Goal: Task Accomplishment & Management: Manage account settings

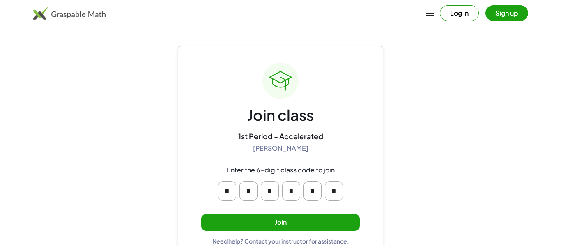
scroll to position [16, 0]
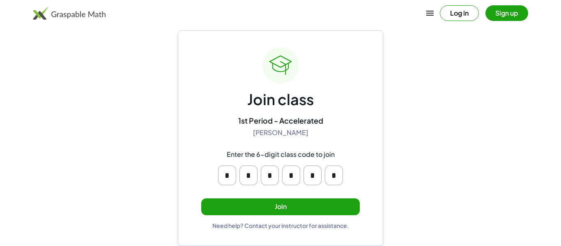
click at [284, 206] on button "Join" at bounding box center [280, 206] width 158 height 17
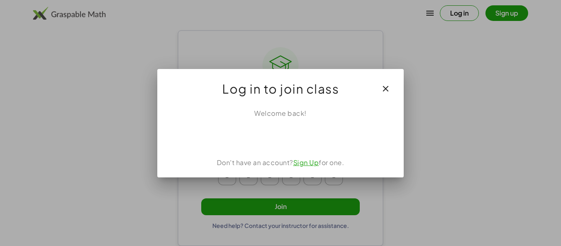
scroll to position [0, 0]
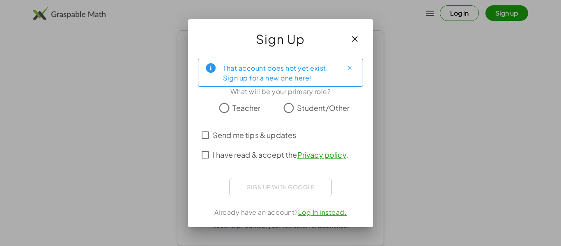
click at [358, 39] on icon "button" at bounding box center [355, 39] width 10 height 10
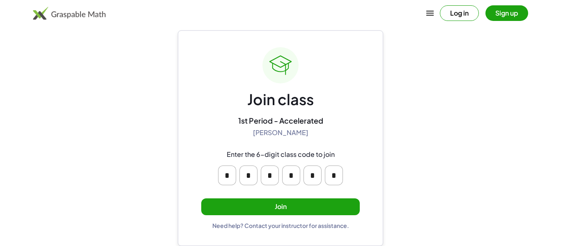
click at [239, 118] on div "1st Period - Accelerated" at bounding box center [280, 120] width 85 height 9
click at [298, 205] on button "Join" at bounding box center [280, 206] width 158 height 17
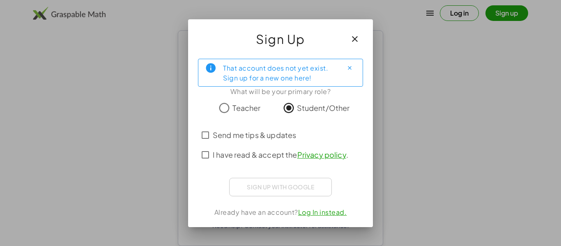
click at [346, 68] on icon "Close" at bounding box center [349, 68] width 6 height 6
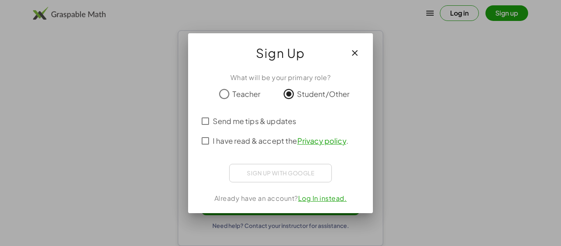
click at [214, 140] on span "I have read & accept the Privacy policy ." at bounding box center [280, 140] width 135 height 11
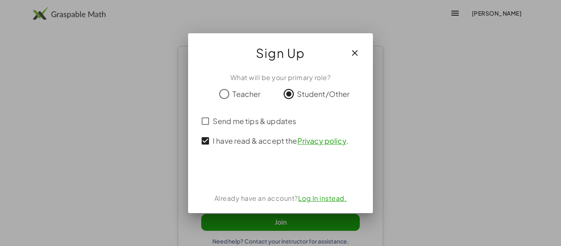
scroll to position [16, 0]
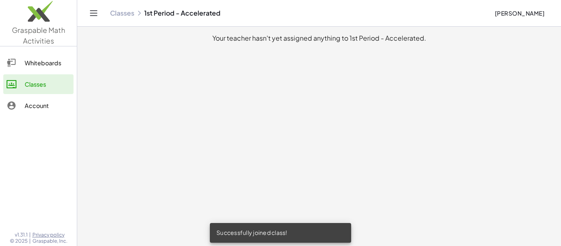
click at [55, 60] on div "Whiteboards" at bounding box center [48, 63] width 46 height 10
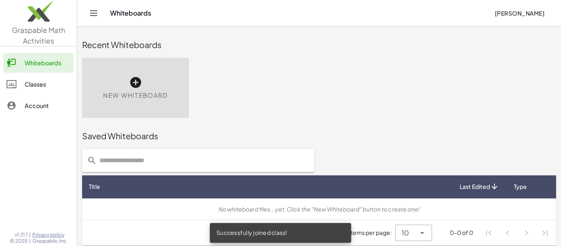
scroll to position [5, 0]
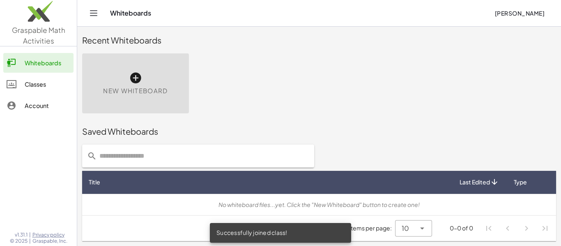
click at [44, 81] on div "Classes" at bounding box center [48, 84] width 46 height 10
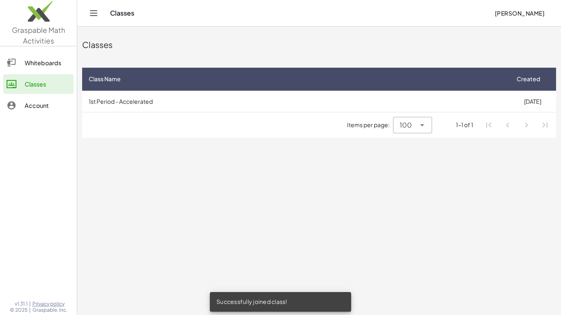
click at [61, 61] on div "Whiteboards" at bounding box center [48, 63] width 46 height 10
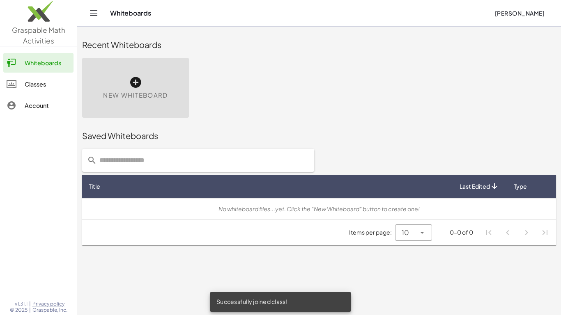
click at [19, 102] on div at bounding box center [16, 106] width 18 height 10
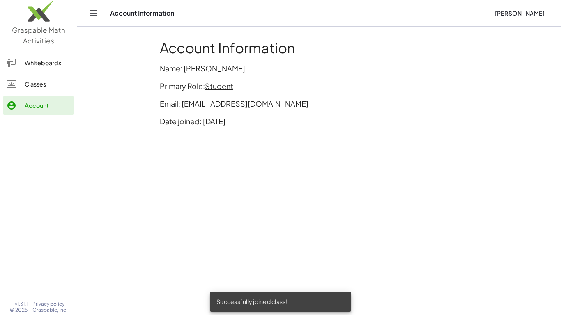
click at [68, 89] on link "Classes" at bounding box center [38, 84] width 70 height 20
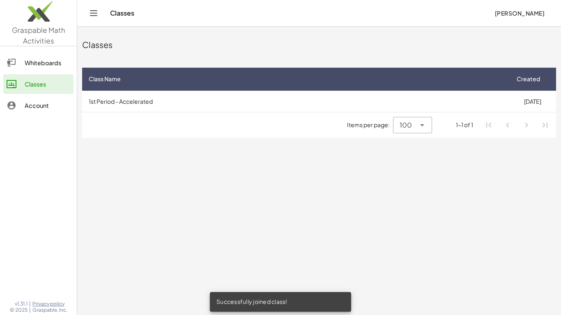
click at [406, 121] on span "100" at bounding box center [405, 125] width 12 height 10
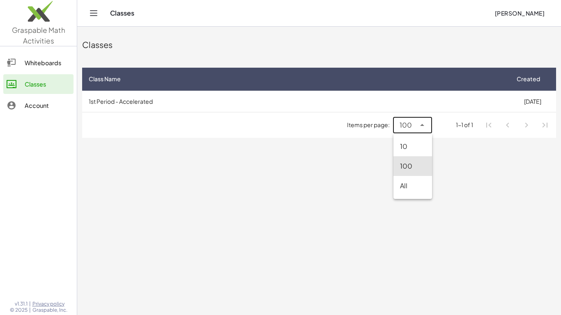
click at [412, 191] on div "All" at bounding box center [412, 186] width 39 height 20
type input "**"
click at [390, 192] on main "Classes Class Name Created 1st Period - Accelerated [DATE] Items per page: All …" at bounding box center [318, 157] width 483 height 315
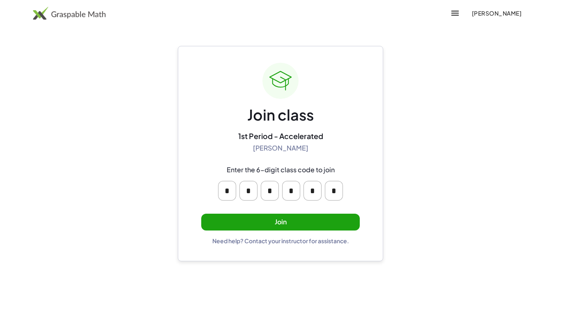
click at [266, 218] on button "Join" at bounding box center [280, 222] width 158 height 17
